Goal: Navigation & Orientation: Find specific page/section

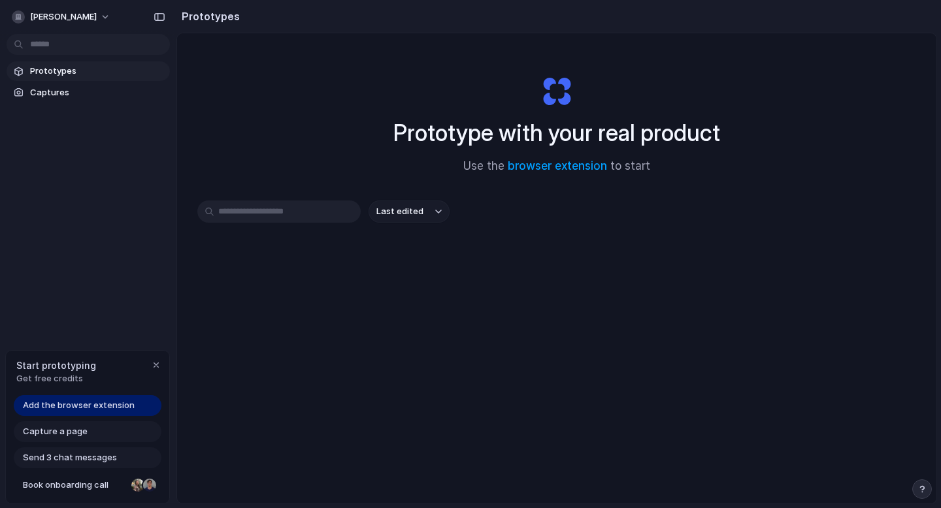
click at [105, 67] on span "Prototypes" at bounding box center [97, 71] width 135 height 13
click at [116, 408] on span "Add the browser extension" at bounding box center [79, 405] width 112 height 13
